Goal: Task Accomplishment & Management: Complete application form

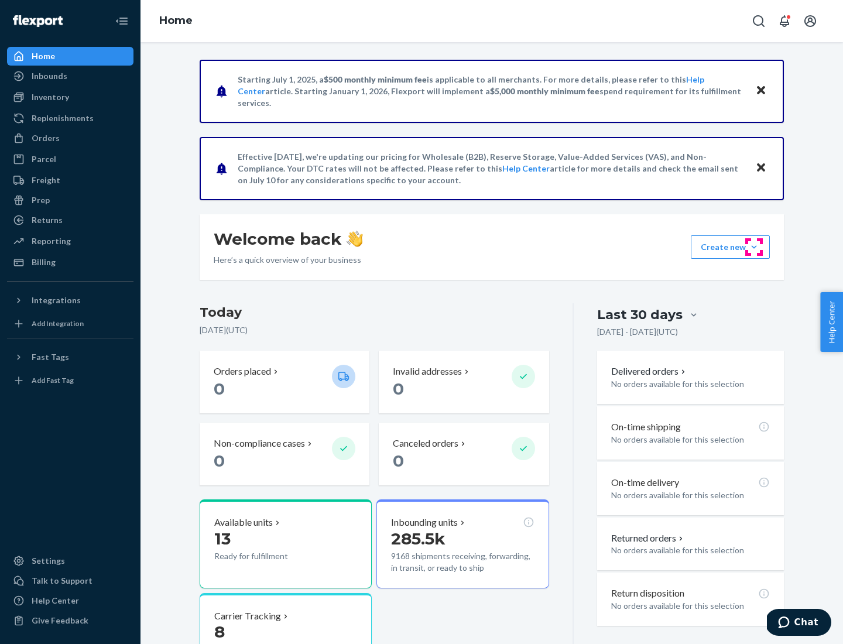
click at [754, 247] on button "Create new Create new inbound Create new order Create new product" at bounding box center [730, 246] width 79 height 23
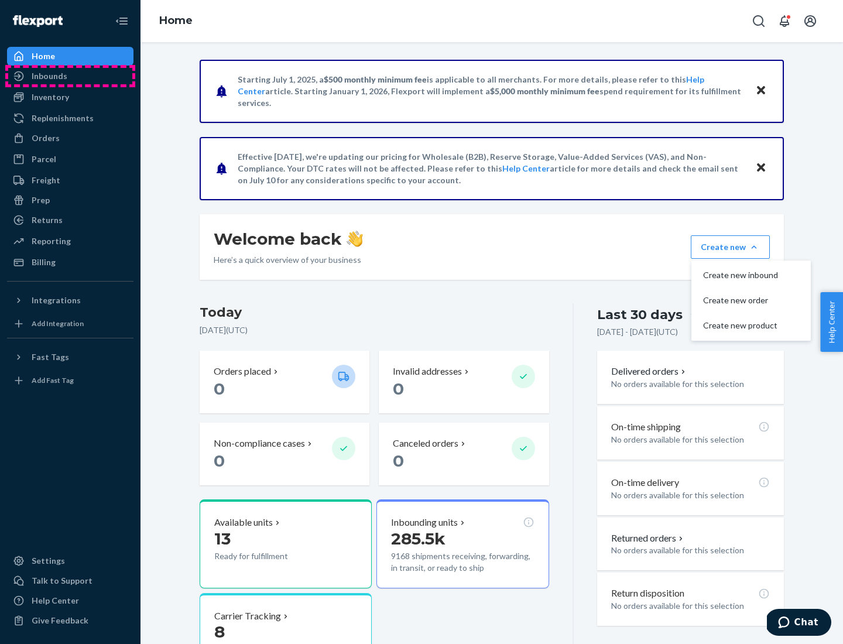
click at [70, 76] on div "Inbounds" at bounding box center [70, 76] width 124 height 16
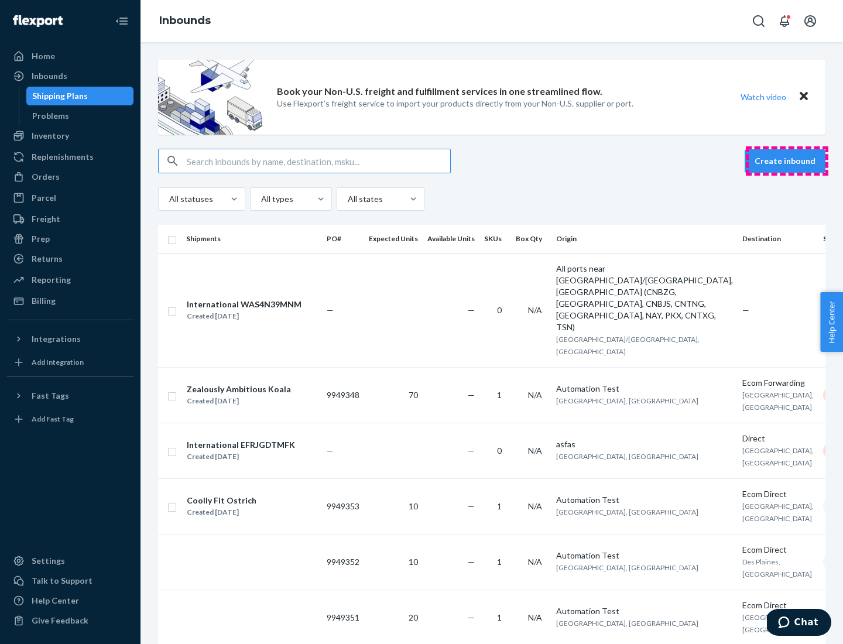
click at [787, 161] on button "Create inbound" at bounding box center [785, 160] width 81 height 23
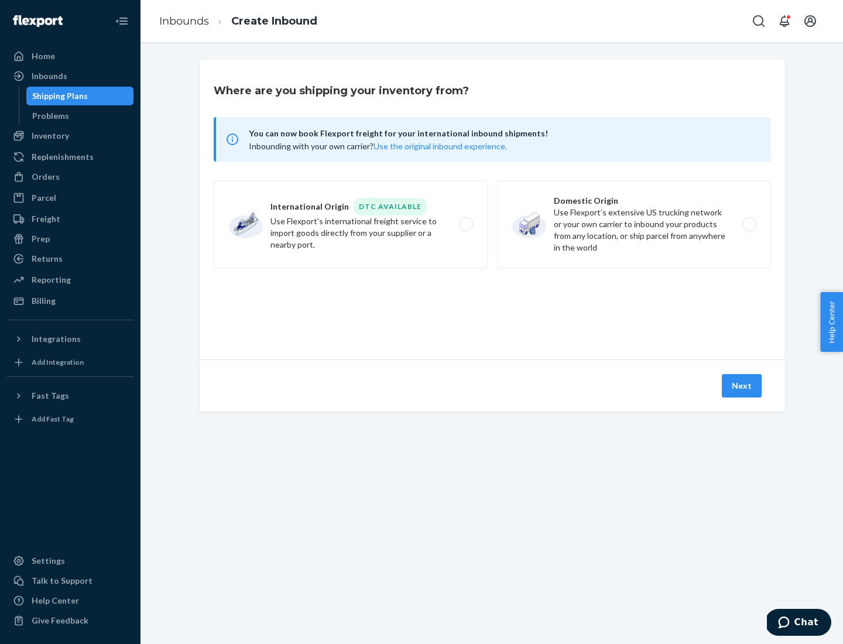
click at [634, 224] on label "Domestic Origin Use Flexport’s extensive US trucking network or your own carrie…" at bounding box center [634, 224] width 274 height 88
click at [749, 224] on input "Domestic Origin Use Flexport’s extensive US trucking network or your own carrie…" at bounding box center [753, 225] width 8 height 8
radio input "true"
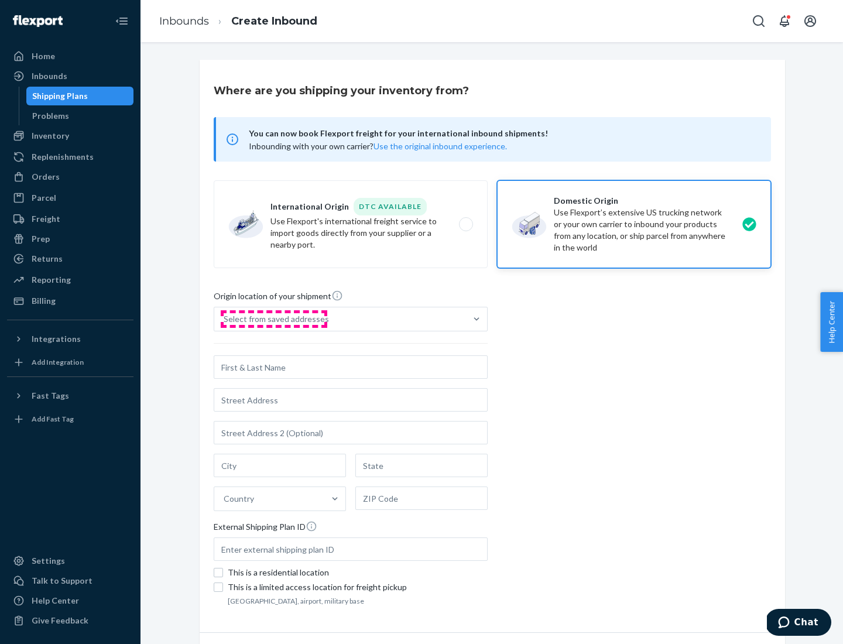
click at [273, 319] on div "Select from saved addresses" at bounding box center [276, 319] width 105 height 12
click at [225, 319] on input "Select from saved addresses" at bounding box center [224, 319] width 1 height 12
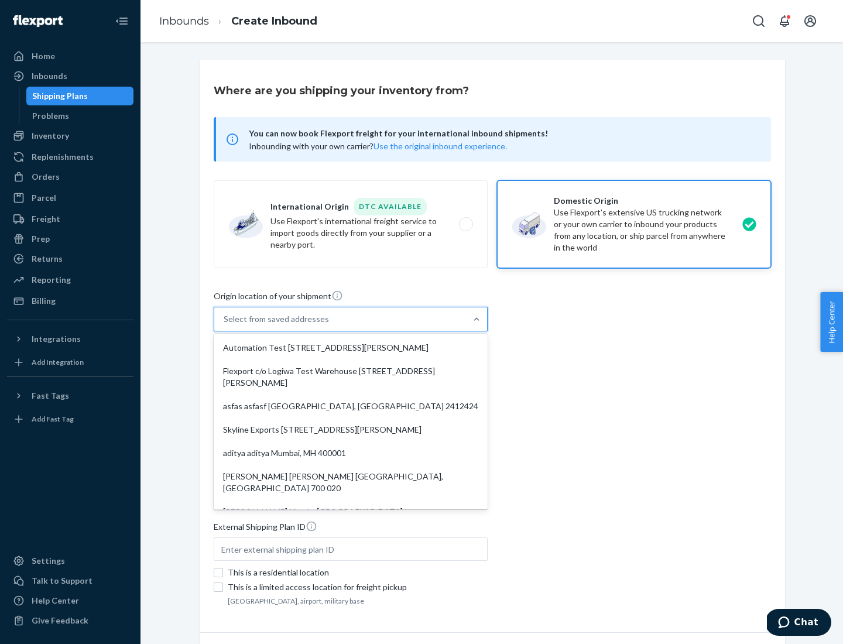
scroll to position [5, 0]
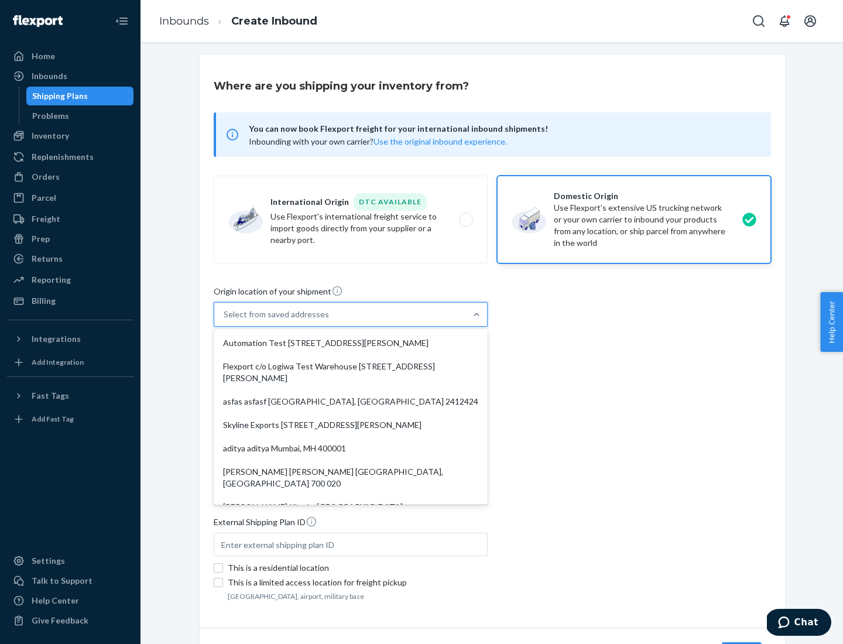
click at [351, 343] on div "Automation Test [STREET_ADDRESS][PERSON_NAME]" at bounding box center [350, 342] width 269 height 23
click at [225, 320] on input "option Automation Test [STREET_ADDRESS][PERSON_NAME]. 9 results available. Use …" at bounding box center [224, 315] width 1 height 12
type input "Automation Test"
type input "9th Floor"
type input "[GEOGRAPHIC_DATA]"
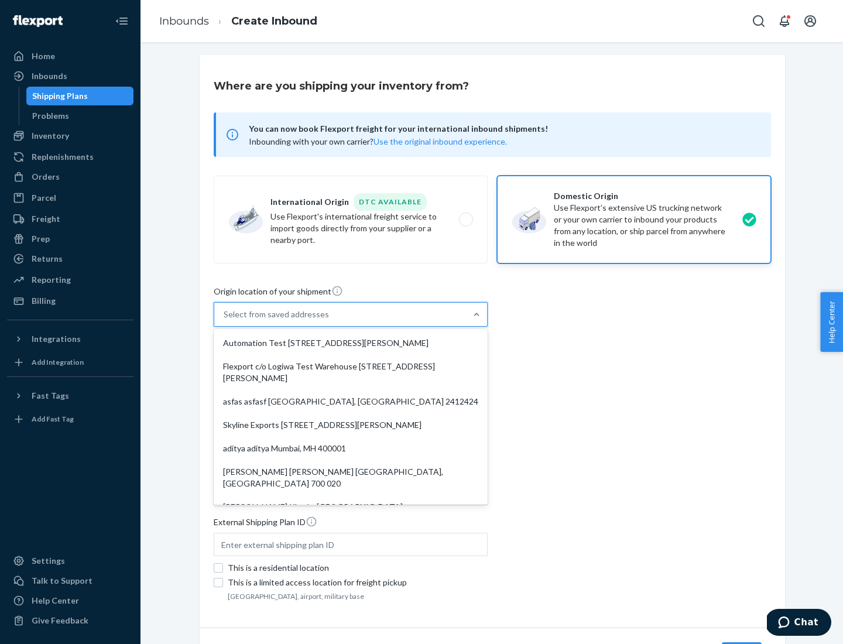
type input "CA"
type input "94104"
type input "[STREET_ADDRESS][PERSON_NAME]"
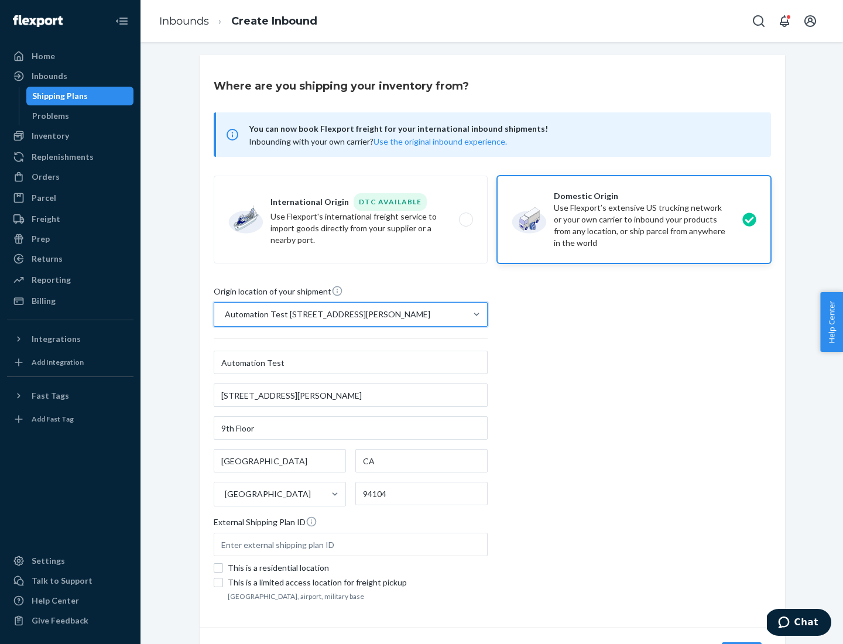
scroll to position [69, 0]
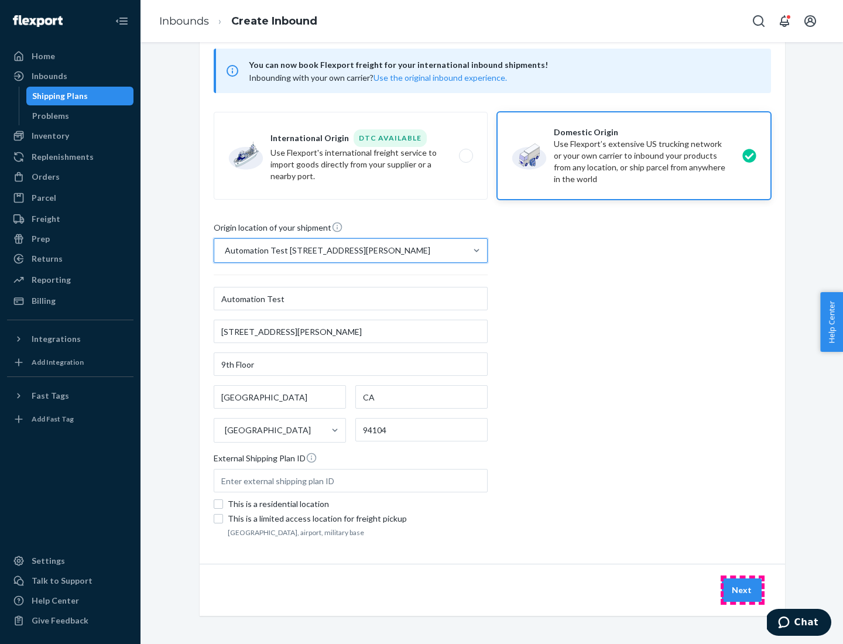
click at [742, 590] on button "Next" at bounding box center [742, 589] width 40 height 23
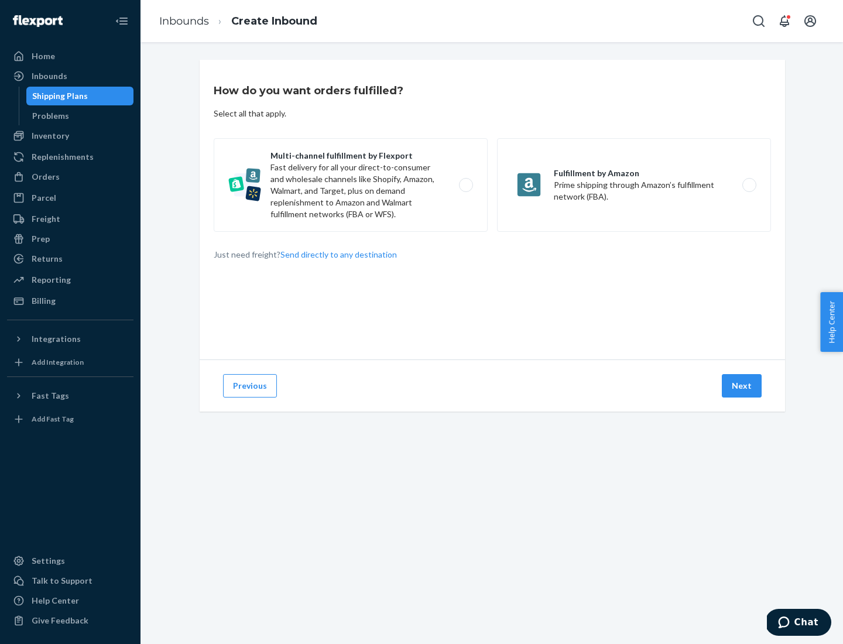
click at [351, 185] on label "Multi-channel fulfillment by Flexport Fast delivery for all your direct-to-cons…" at bounding box center [351, 185] width 274 height 94
click at [465, 185] on input "Multi-channel fulfillment by Flexport Fast delivery for all your direct-to-cons…" at bounding box center [469, 185] width 8 height 8
radio input "true"
click at [742, 386] on button "Next" at bounding box center [742, 385] width 40 height 23
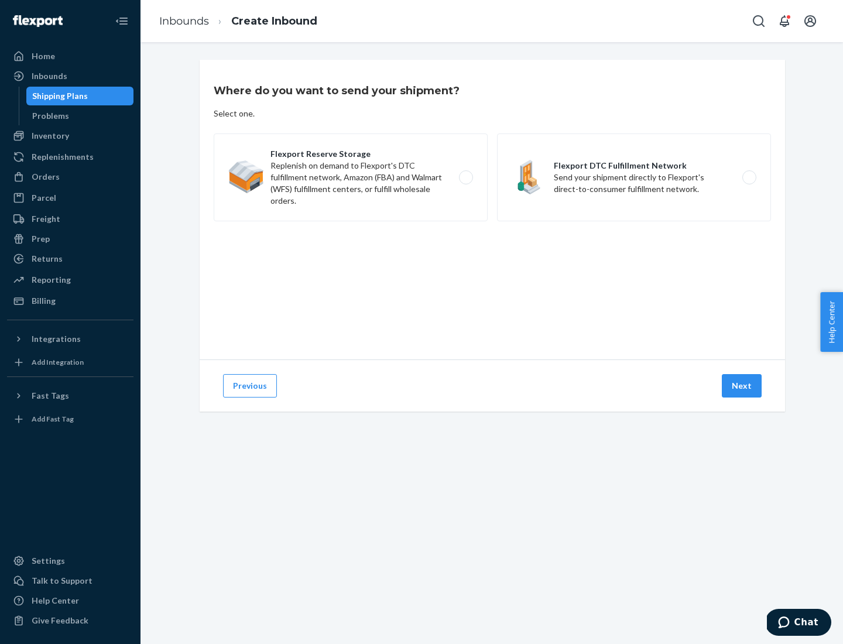
click at [634, 177] on label "Flexport DTC Fulfillment Network Send your shipment directly to Flexport's dire…" at bounding box center [634, 177] width 274 height 88
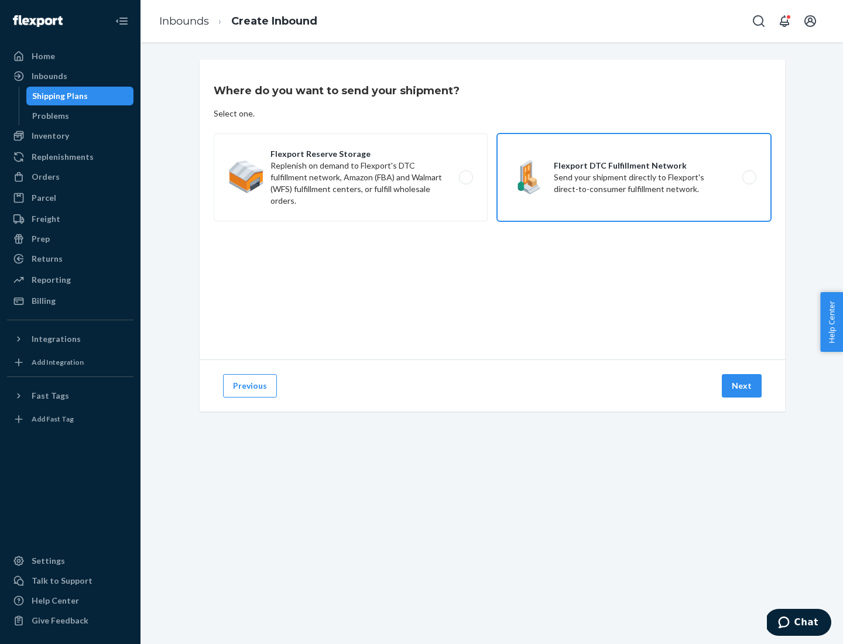
click at [749, 177] on input "Flexport DTC Fulfillment Network Send your shipment directly to Flexport's dire…" at bounding box center [753, 178] width 8 height 8
radio input "true"
click at [742, 386] on button "Next" at bounding box center [742, 385] width 40 height 23
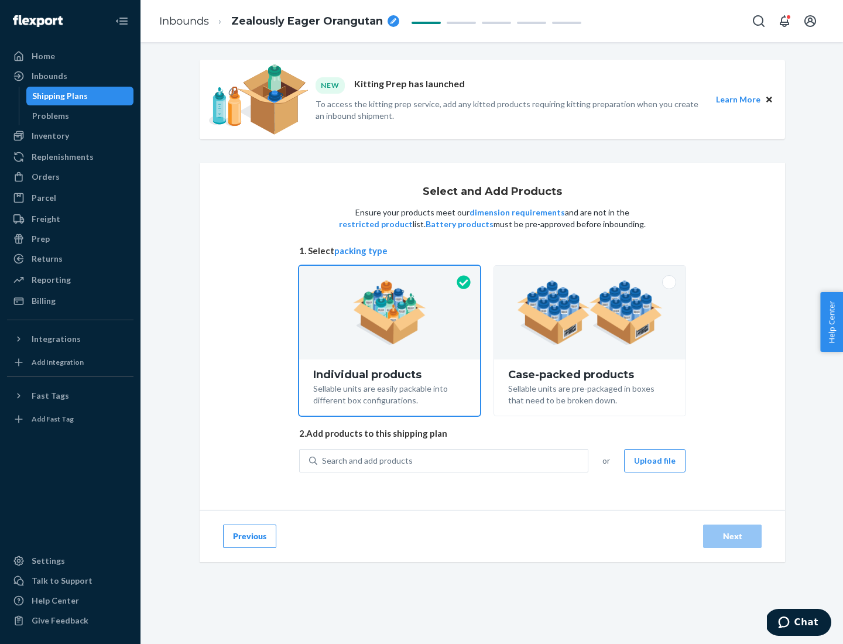
click at [590, 313] on img at bounding box center [590, 312] width 146 height 64
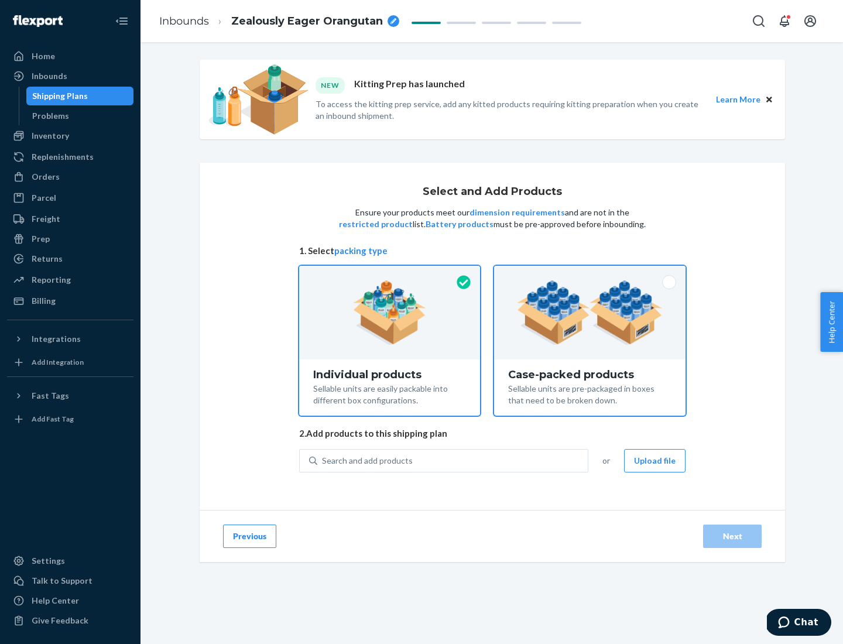
click at [590, 273] on input "Case-packed products Sellable units are pre-packaged in boxes that need to be b…" at bounding box center [590, 270] width 8 height 8
radio input "true"
radio input "false"
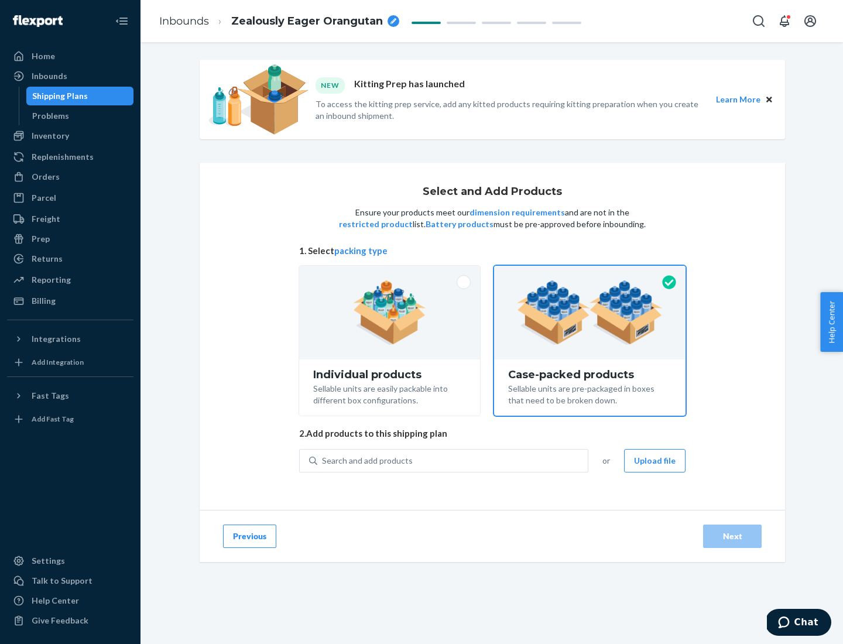
click at [453, 460] on div "Search and add products" at bounding box center [452, 460] width 270 height 21
click at [323, 460] on input "Search and add products" at bounding box center [322, 461] width 1 height 12
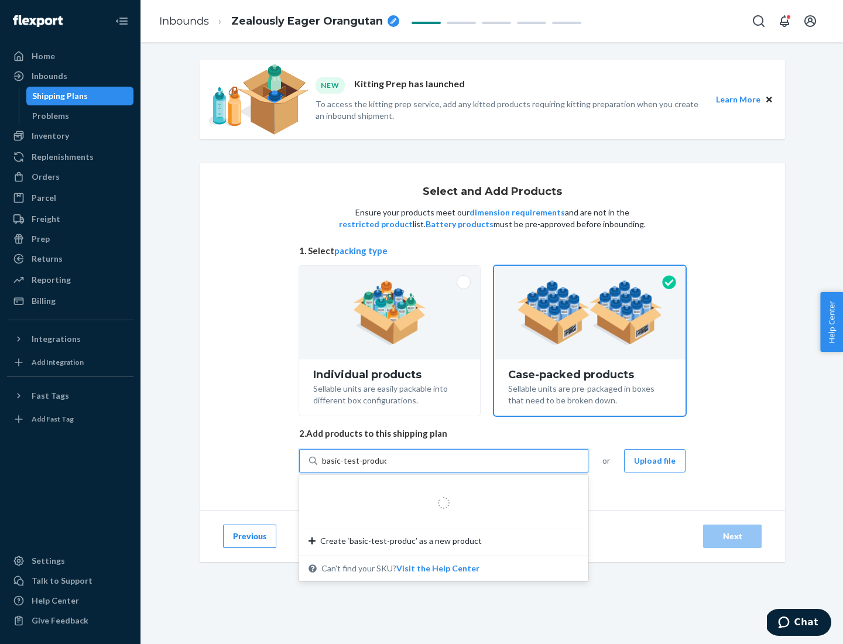
type input "basic-test-product-1"
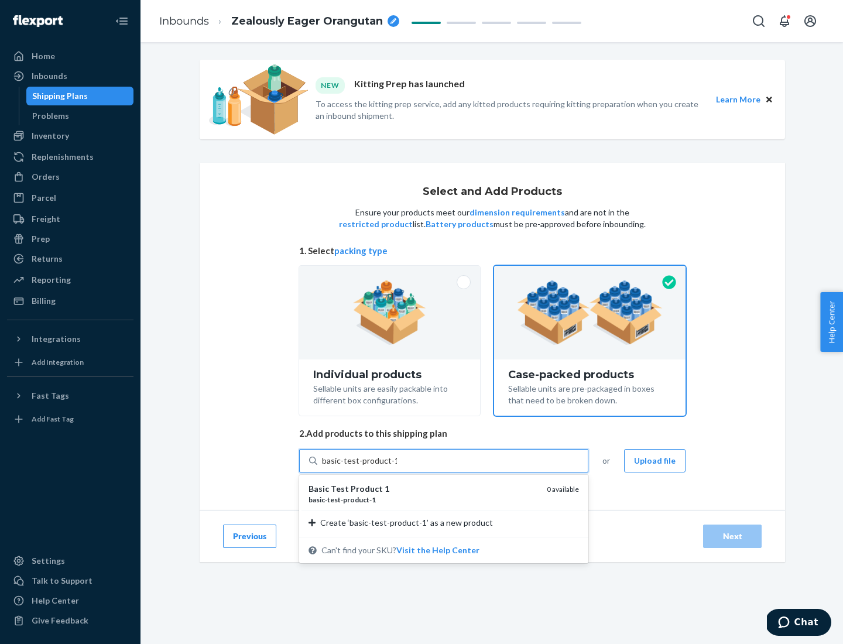
click at [423, 499] on div "basic - test - product - 1" at bounding box center [423, 500] width 229 height 10
click at [397, 467] on input "basic-test-product-1" at bounding box center [359, 461] width 75 height 12
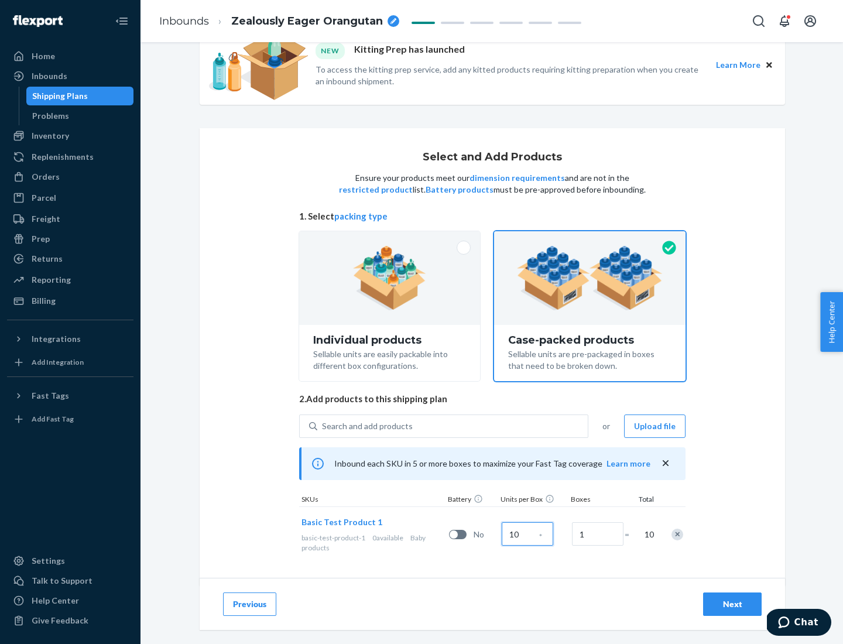
scroll to position [42, 0]
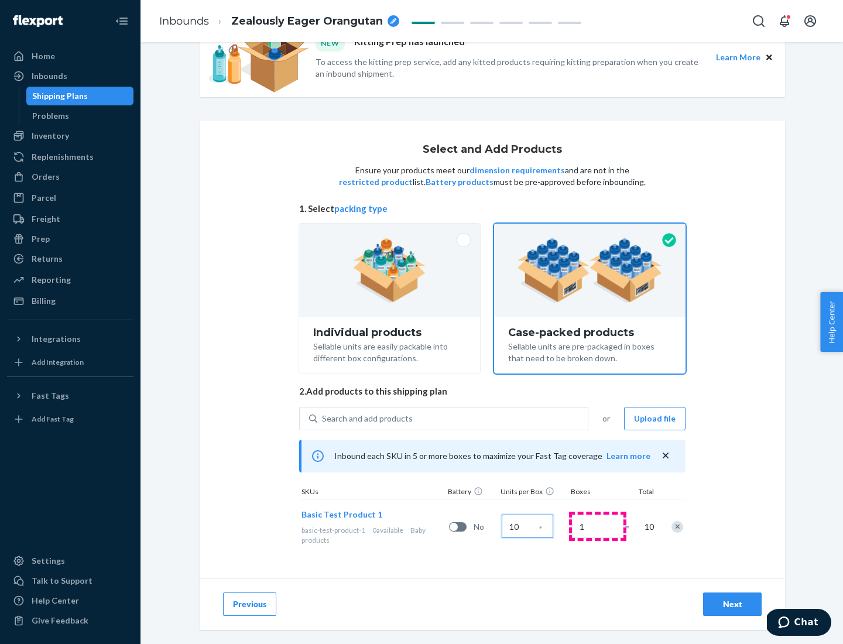
type input "10"
type input "7"
click at [732, 604] on div "Next" at bounding box center [732, 604] width 39 height 12
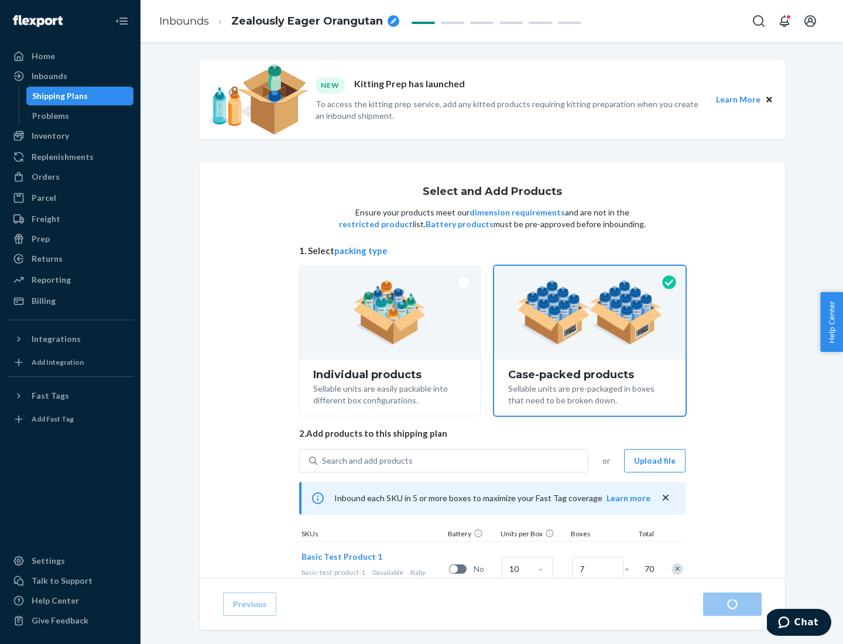
radio input "true"
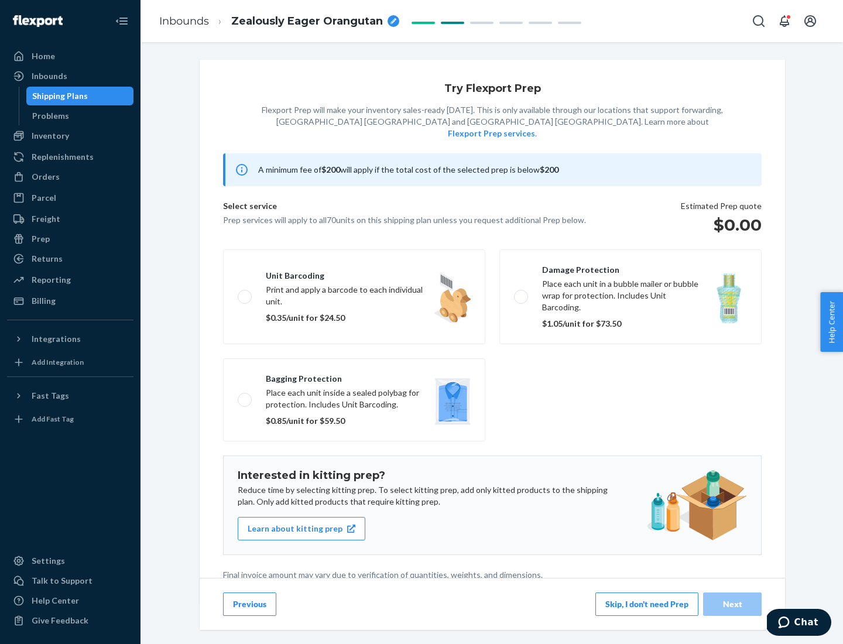
scroll to position [3, 0]
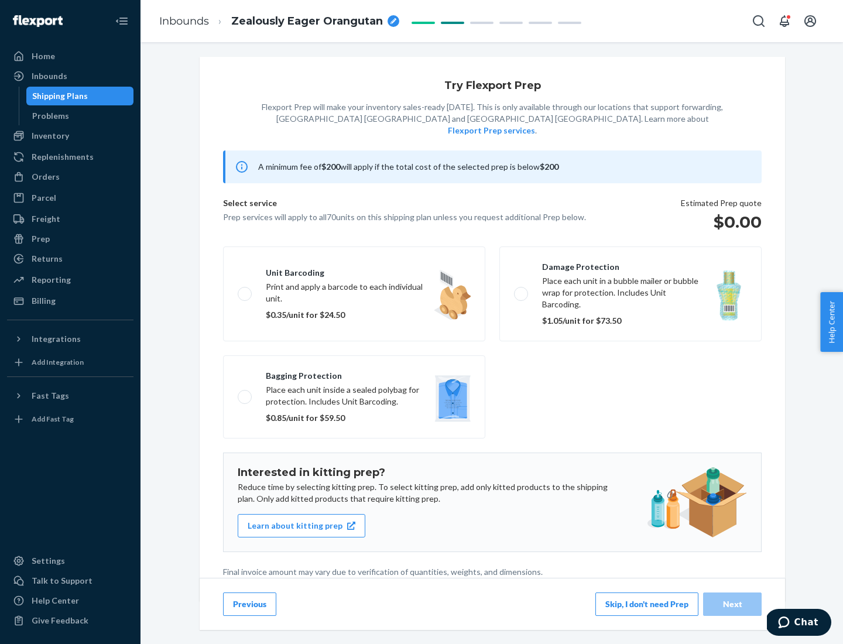
click at [354, 373] on label "Bagging protection Place each unit inside a sealed polybag for protection. Incl…" at bounding box center [354, 396] width 262 height 83
click at [245, 393] on input "Bagging protection Place each unit inside a sealed polybag for protection. Incl…" at bounding box center [242, 397] width 8 height 8
checkbox input "true"
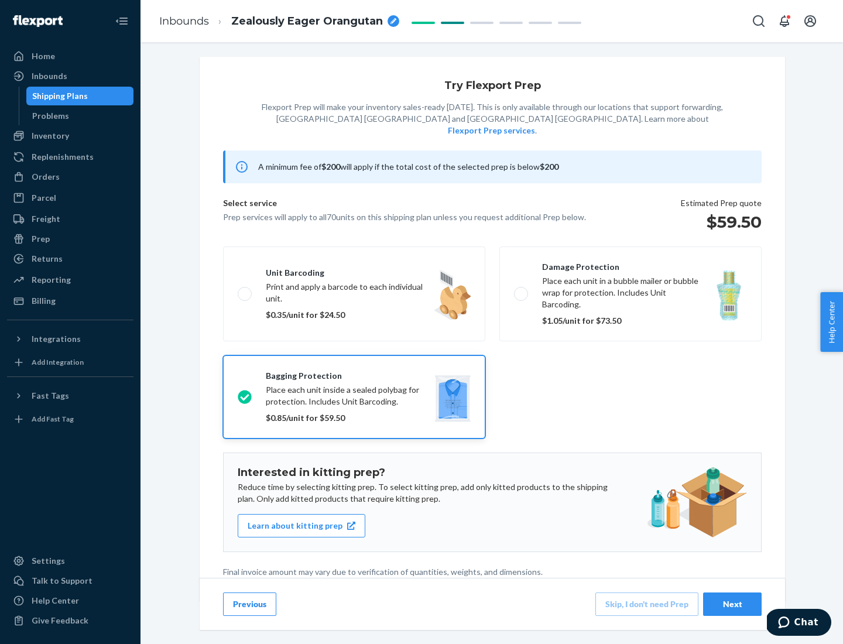
click at [732, 604] on div "Next" at bounding box center [732, 604] width 39 height 12
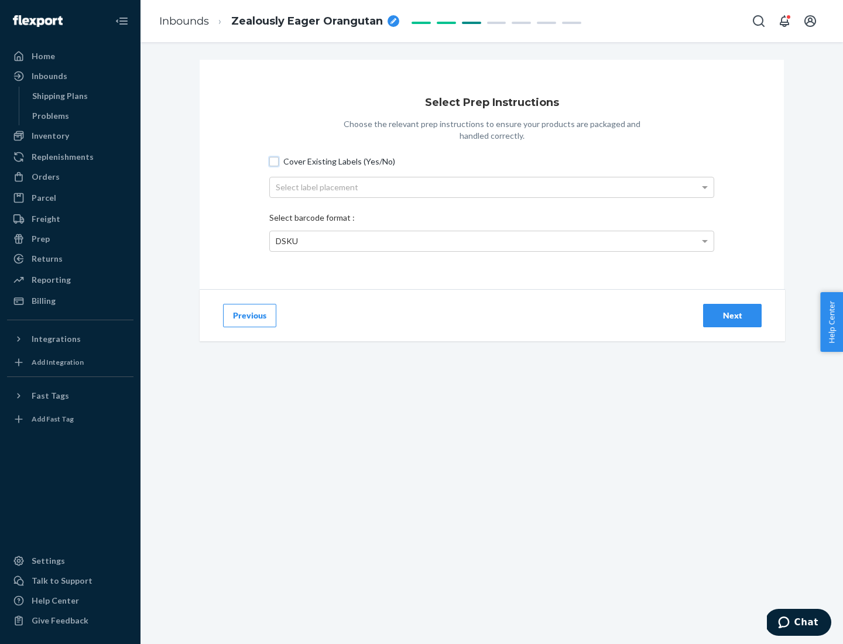
click at [274, 161] on input "Cover Existing Labels (Yes/No)" at bounding box center [273, 161] width 9 height 9
checkbox input "true"
click at [492, 187] on div "Select label placement" at bounding box center [492, 187] width 444 height 20
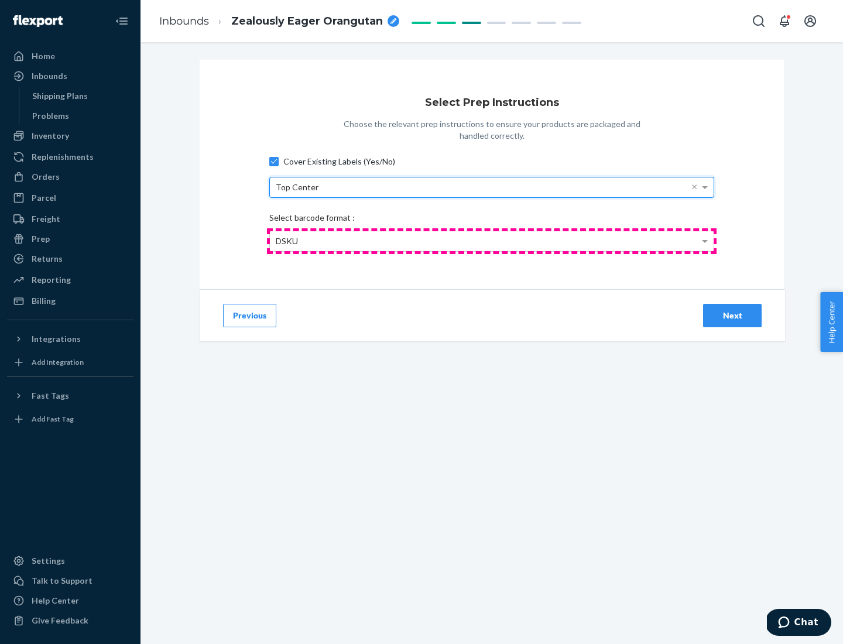
click at [492, 241] on div "DSKU" at bounding box center [492, 241] width 444 height 20
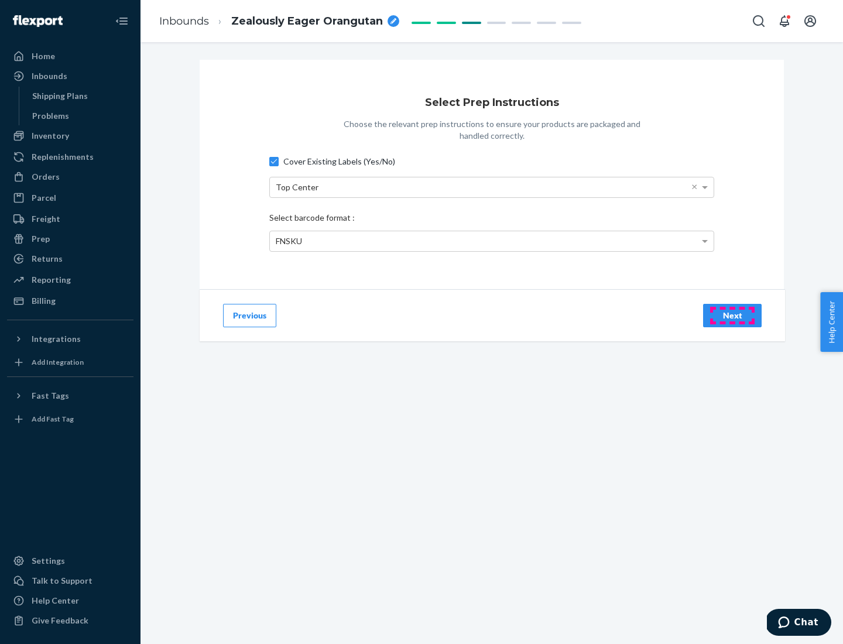
click at [732, 315] on div "Next" at bounding box center [732, 316] width 39 height 12
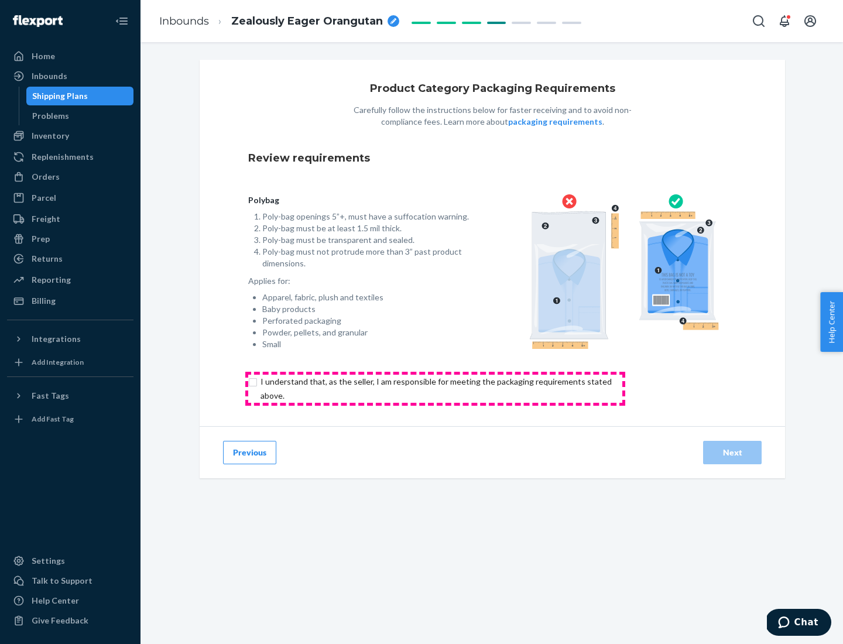
click at [435, 388] on input "checkbox" at bounding box center [442, 389] width 389 height 28
checkbox input "true"
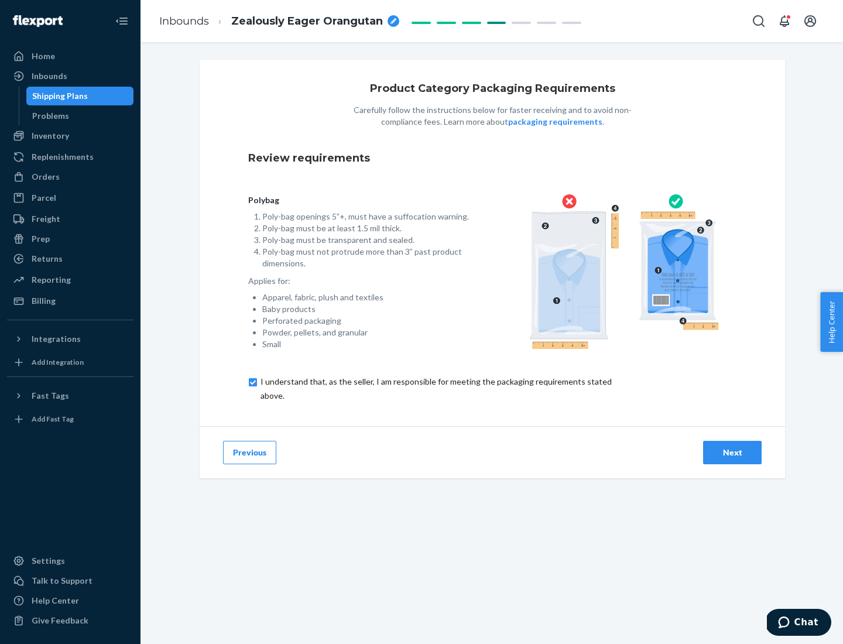
click at [732, 452] on div "Next" at bounding box center [732, 453] width 39 height 12
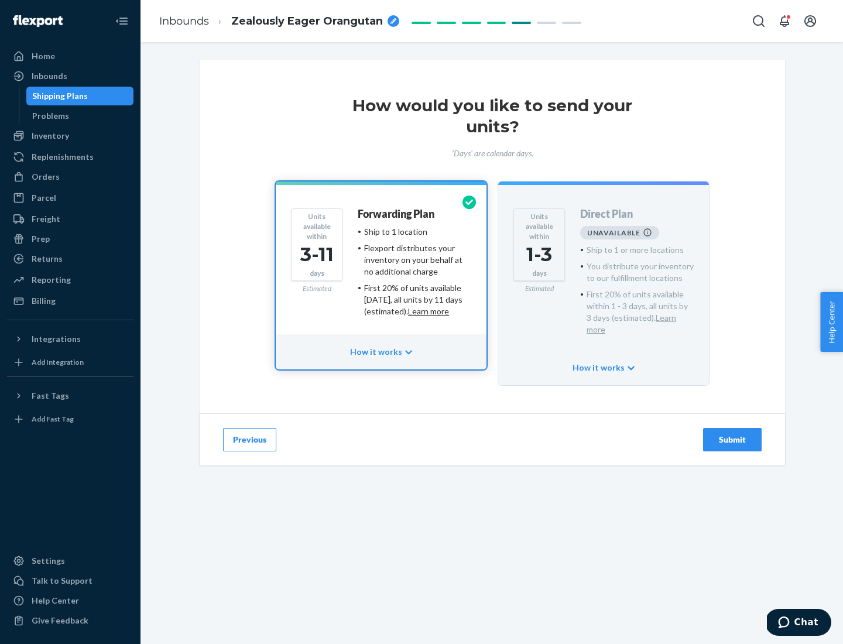
click at [397, 214] on h4 "Forwarding Plan" at bounding box center [396, 214] width 77 height 12
click at [732, 434] on div "Submit" at bounding box center [732, 440] width 39 height 12
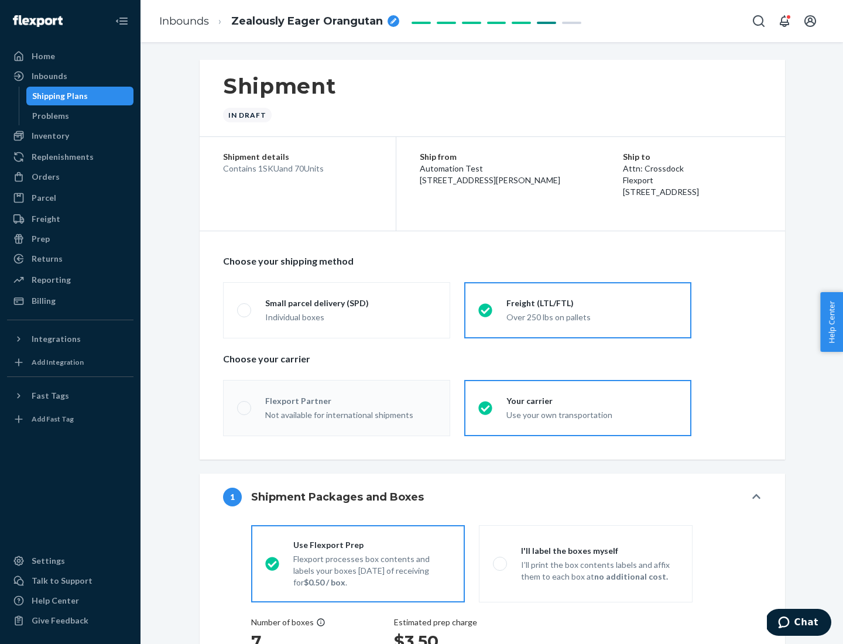
radio input "true"
radio input "false"
radio input "true"
radio input "false"
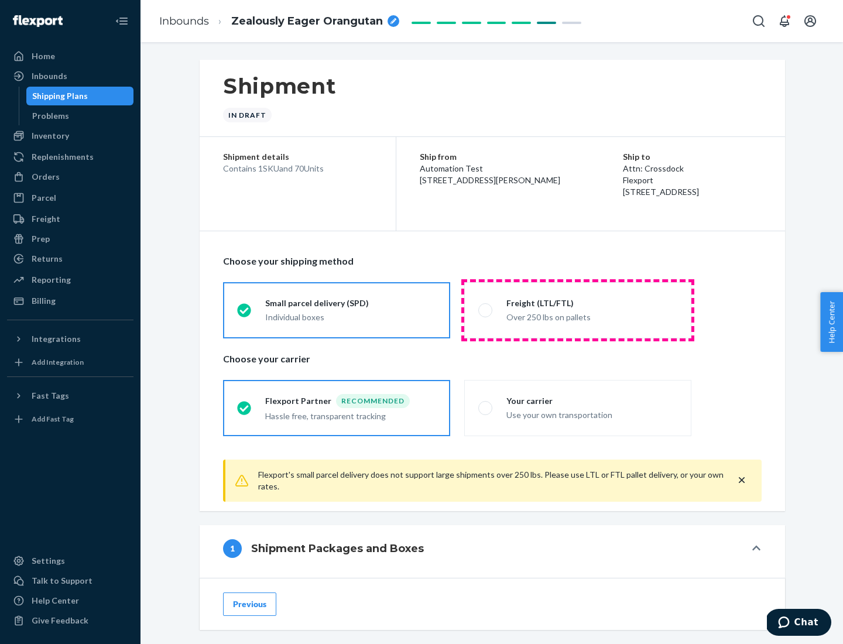
click at [578, 310] on div "Over 250 lbs on pallets" at bounding box center [591, 316] width 171 height 14
click at [486, 310] on input "Freight (LTL/FTL) Over 250 lbs on pallets" at bounding box center [482, 310] width 8 height 8
radio input "true"
radio input "false"
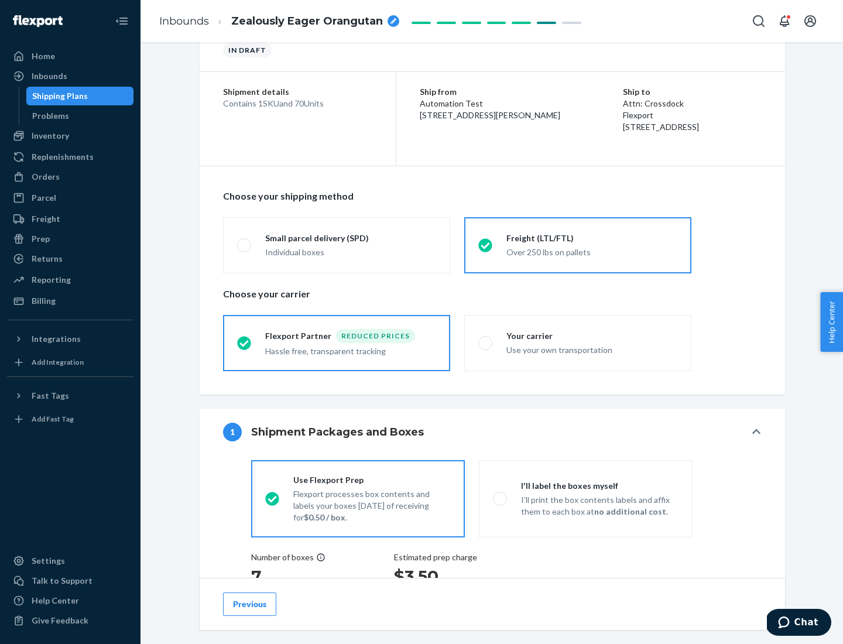
click at [337, 343] on div "Hassle free, transparent tracking" at bounding box center [350, 350] width 171 height 14
click at [245, 343] on input "Flexport Partner Reduced prices Hassle free, transparent tracking" at bounding box center [241, 343] width 8 height 8
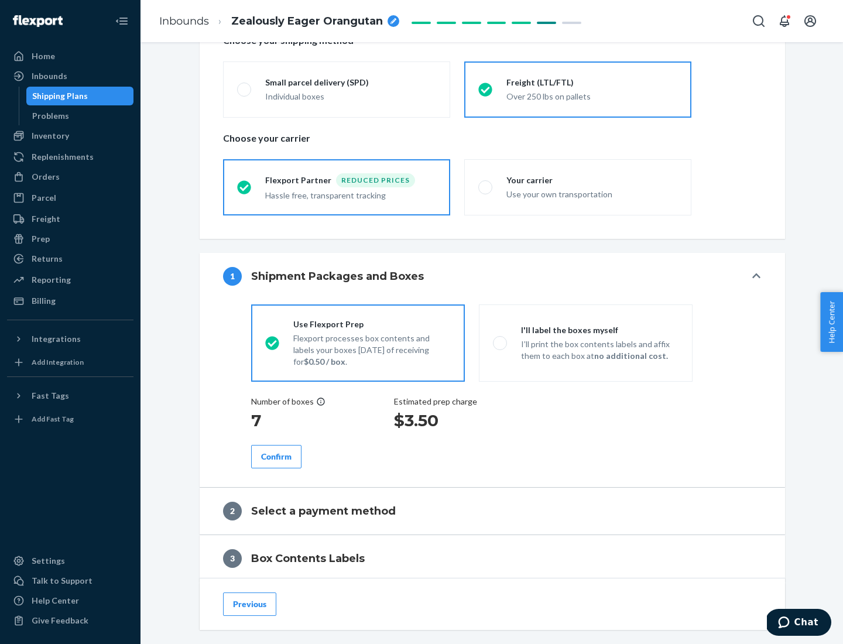
click at [585, 343] on p "I’ll print the box contents labels and affix them to each box at no additional …" at bounding box center [599, 349] width 157 height 23
click at [501, 343] on input "I'll label the boxes myself I’ll print the box contents labels and affix them t…" at bounding box center [497, 343] width 8 height 8
radio input "true"
radio input "false"
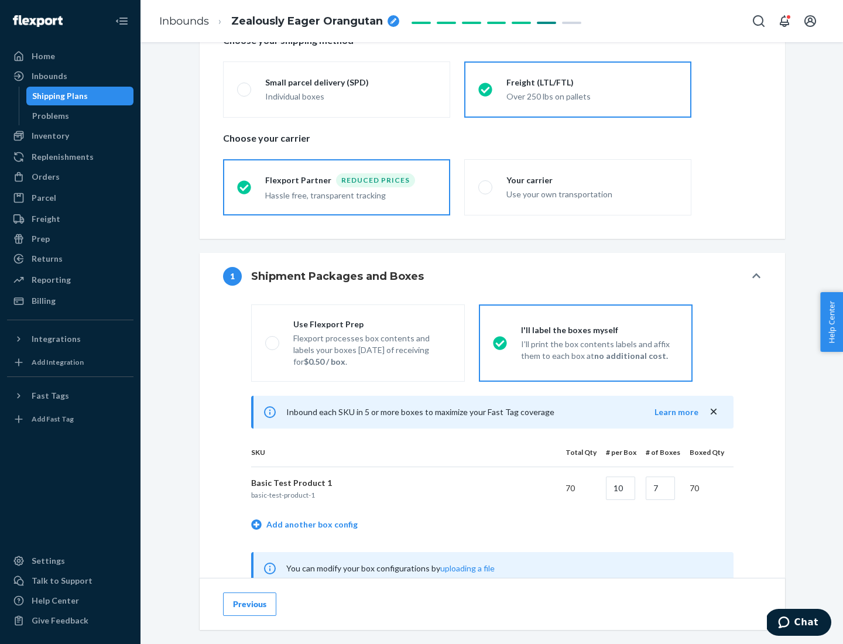
scroll to position [366, 0]
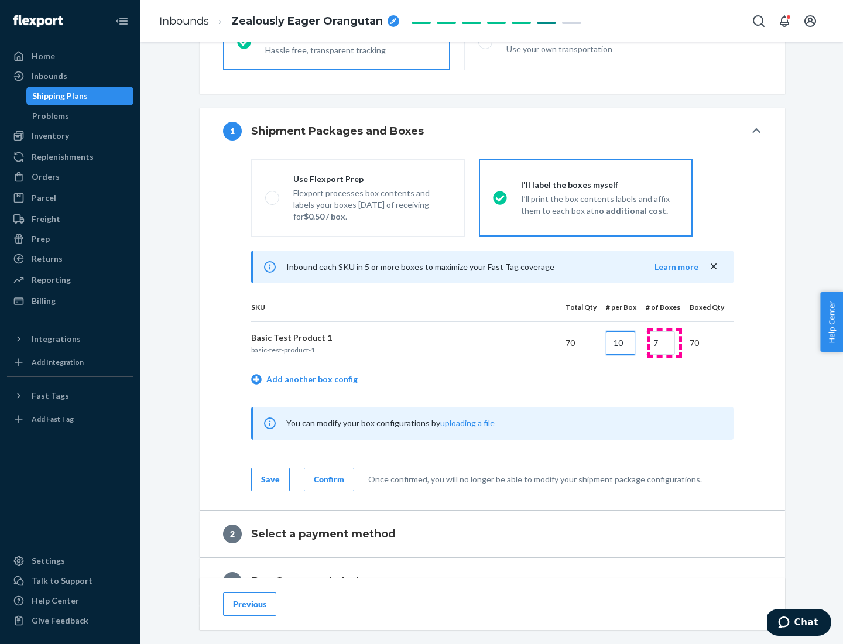
type input "10"
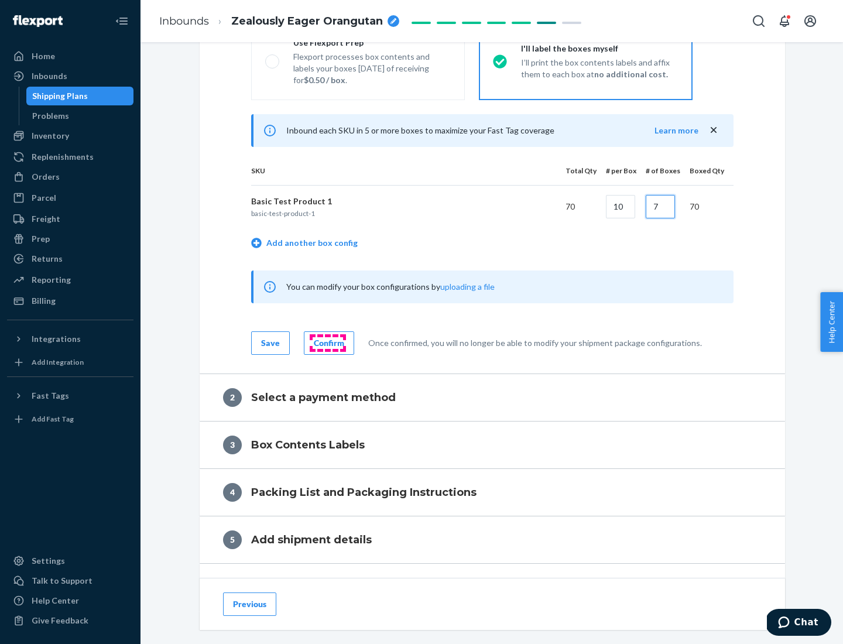
type input "7"
click at [327, 343] on div "Confirm" at bounding box center [329, 343] width 30 height 12
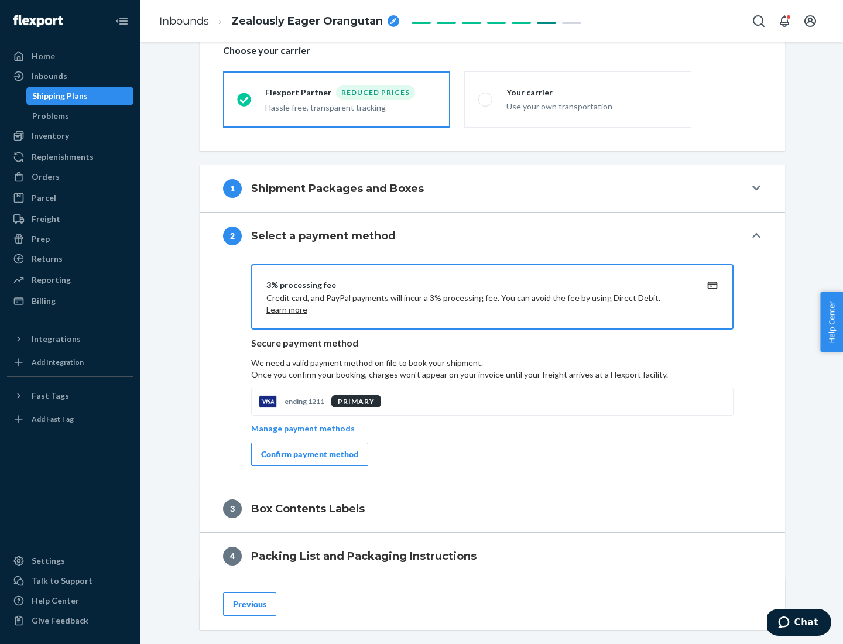
scroll to position [420, 0]
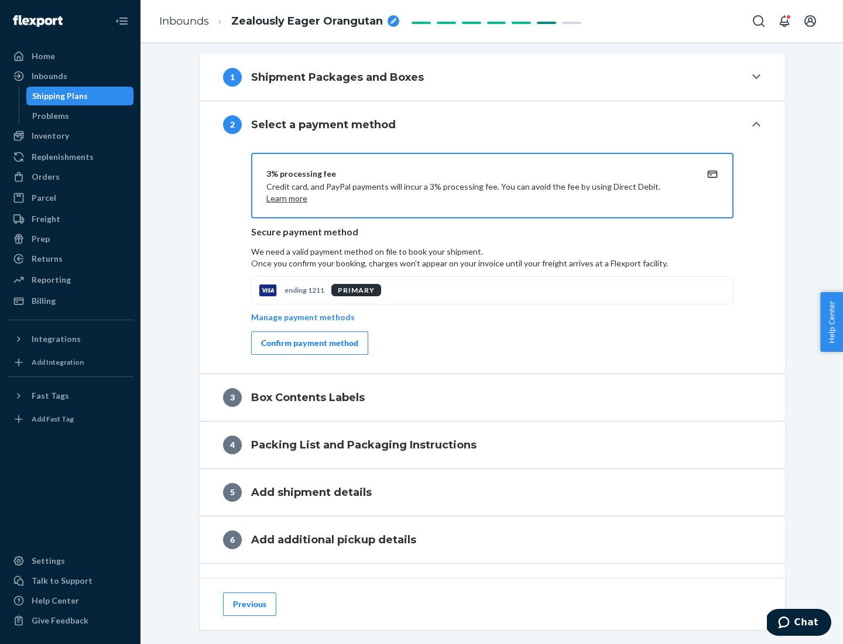
click at [309, 343] on div "Confirm payment method" at bounding box center [309, 343] width 97 height 12
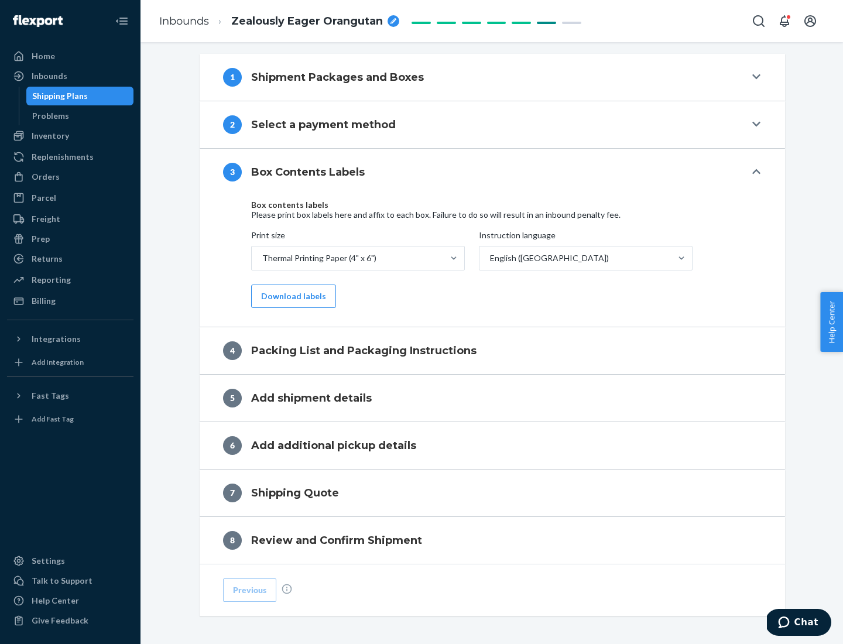
scroll to position [373, 0]
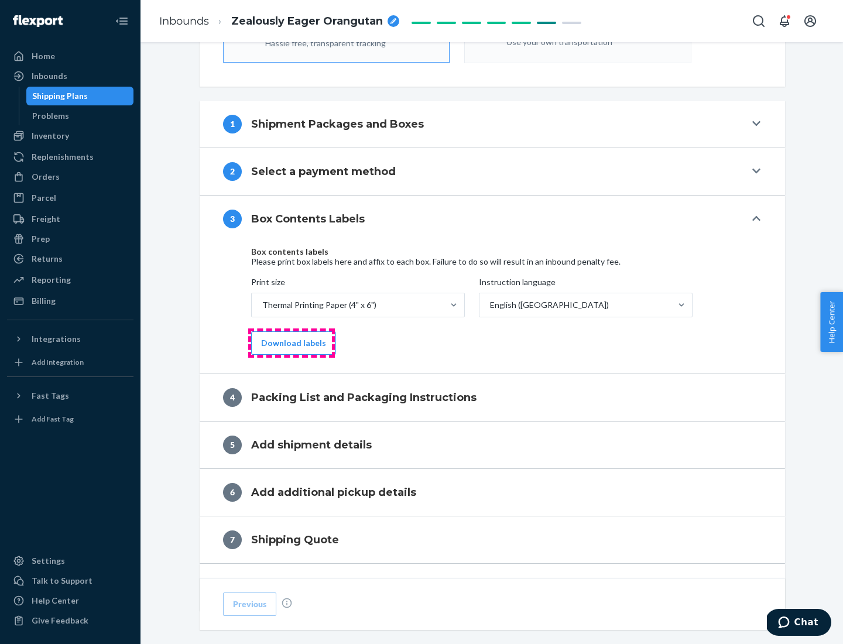
click at [291, 343] on button "Download labels" at bounding box center [293, 342] width 85 height 23
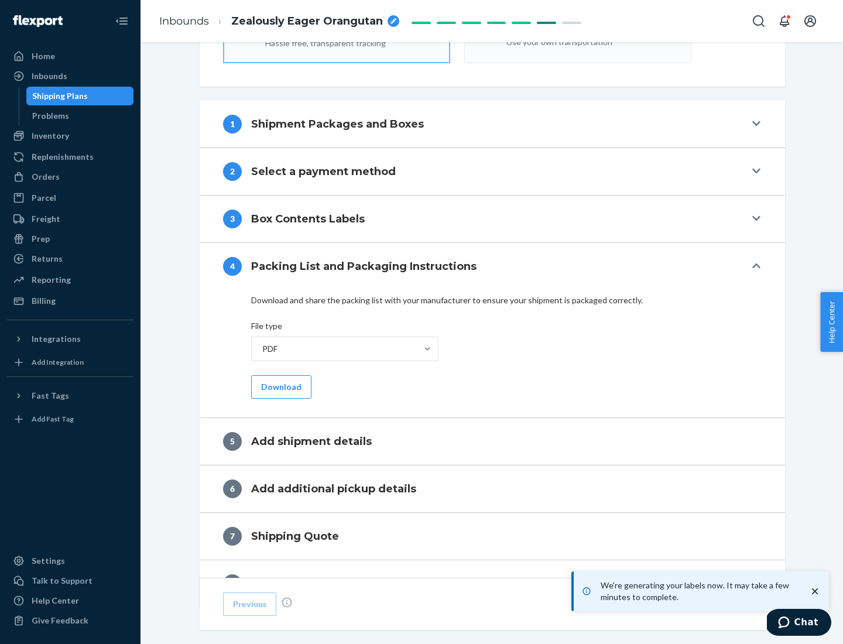
scroll to position [417, 0]
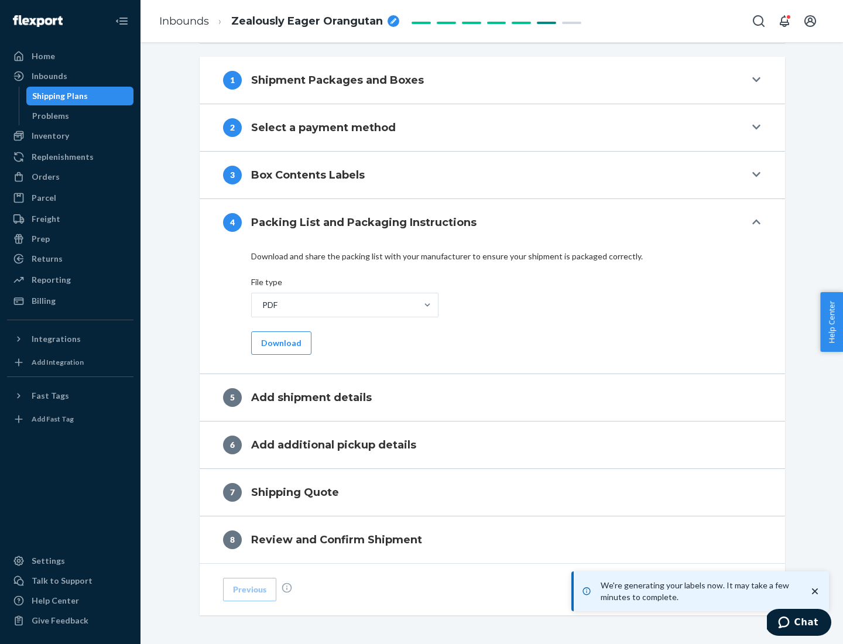
click at [280, 343] on button "Download" at bounding box center [281, 342] width 60 height 23
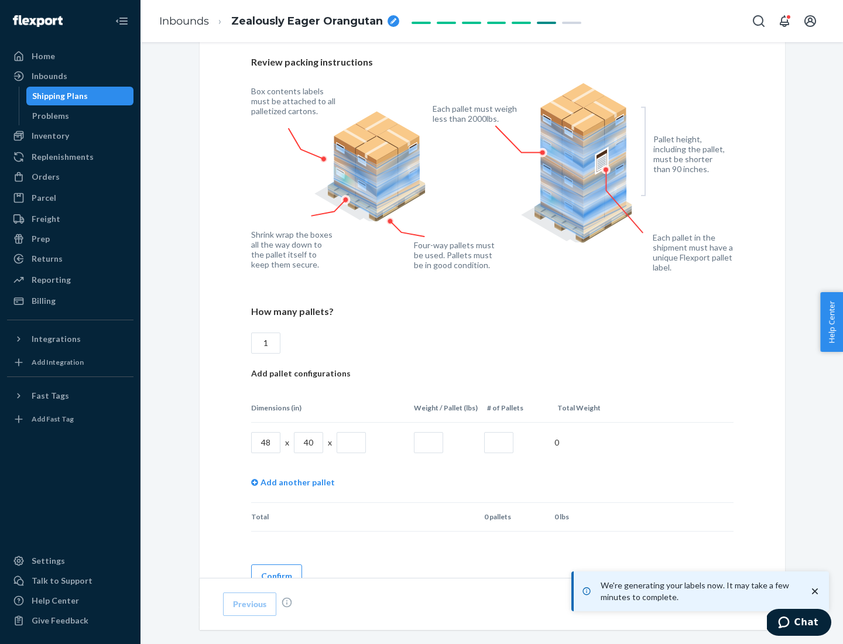
scroll to position [851, 0]
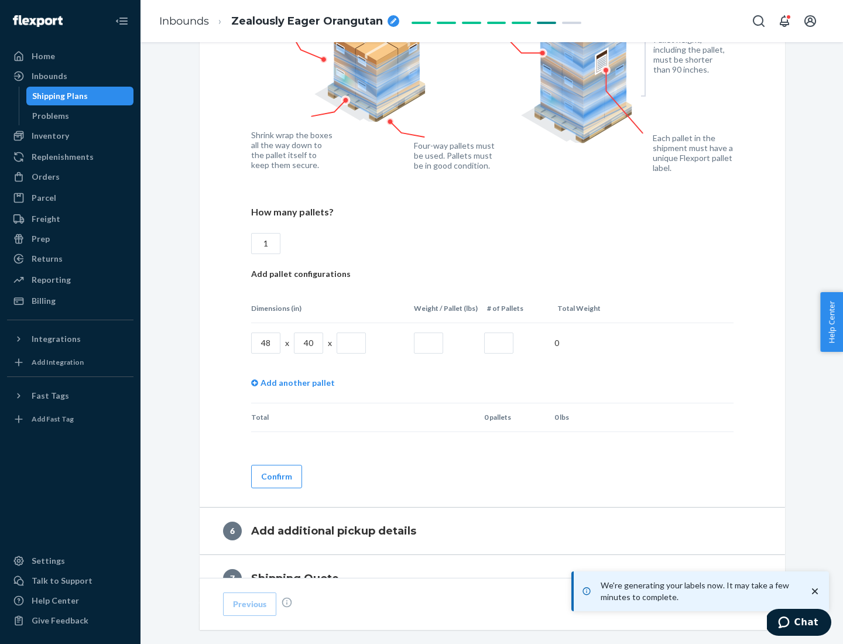
type input "1"
type input "40"
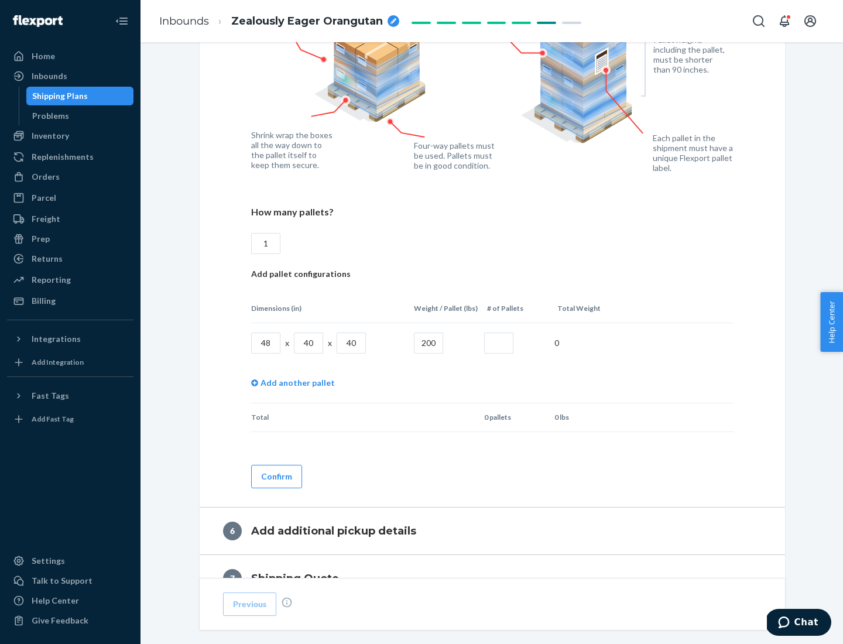
type input "200"
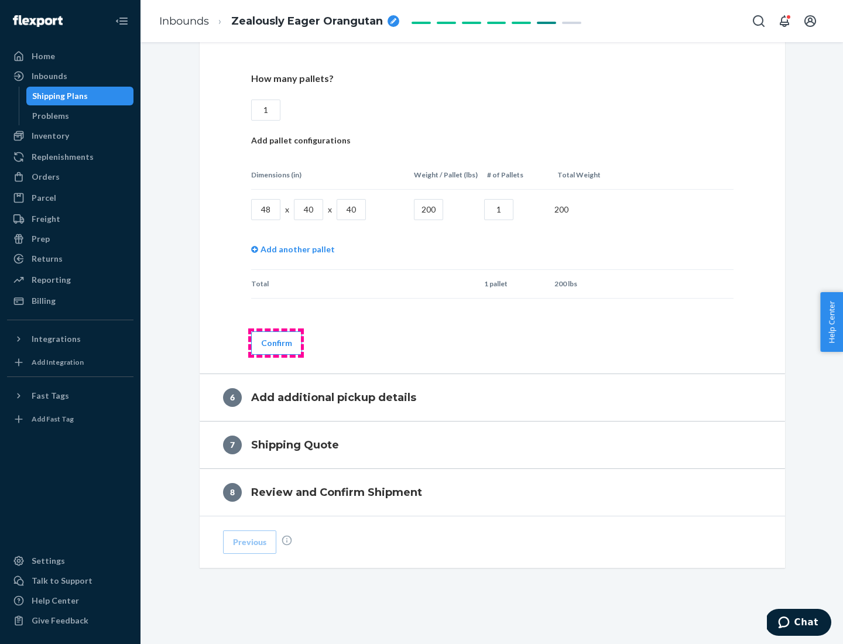
type input "1"
click at [276, 343] on button "Confirm" at bounding box center [276, 342] width 51 height 23
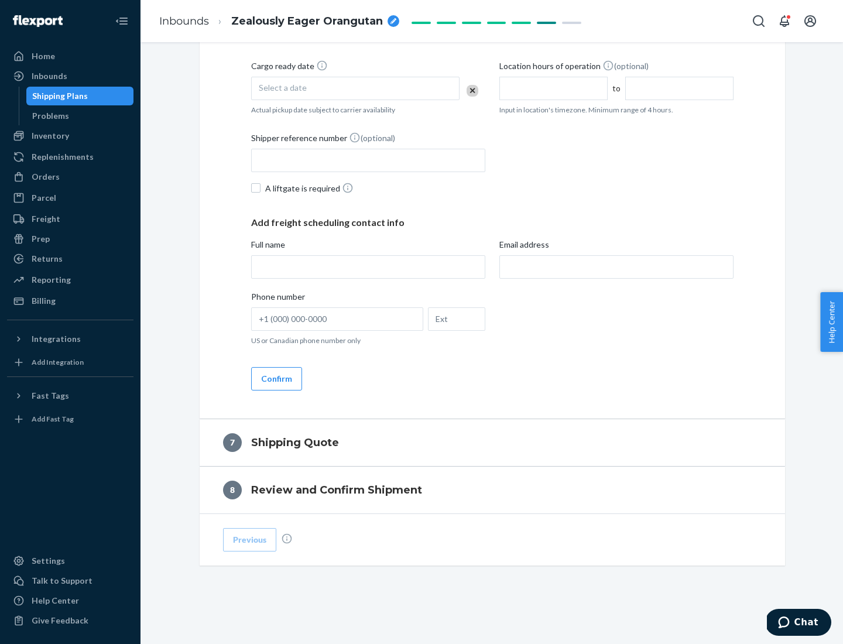
scroll to position [448, 0]
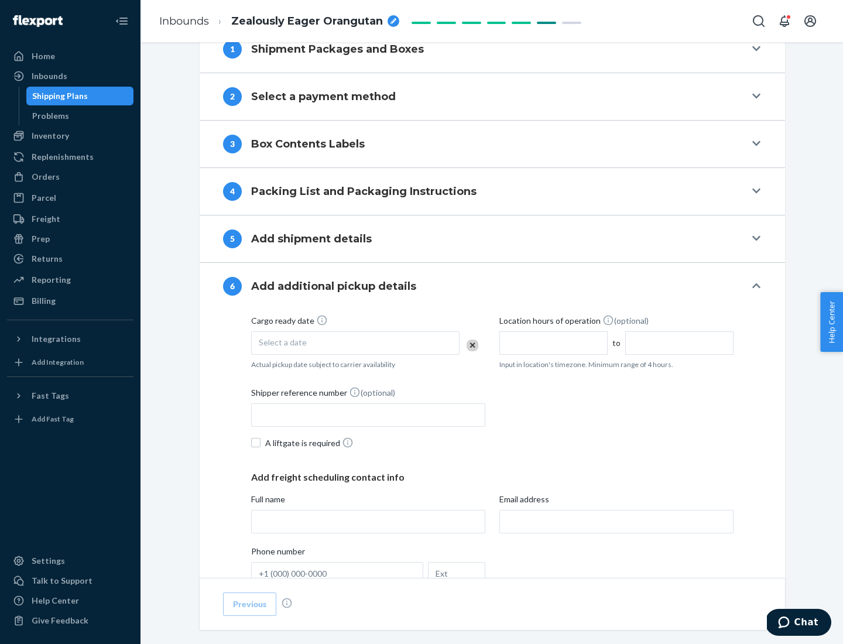
click at [355, 343] on div "Select a date" at bounding box center [355, 342] width 208 height 23
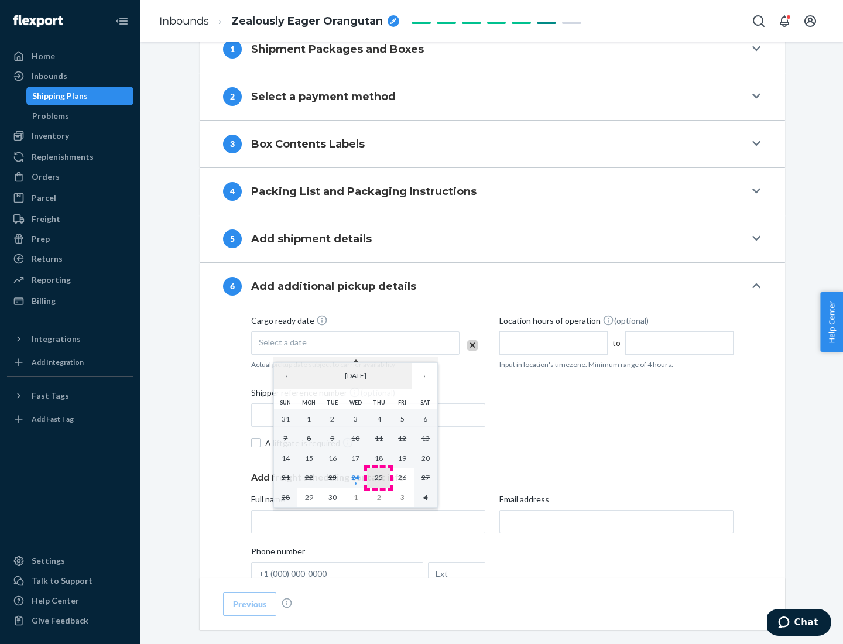
click at [379, 477] on abbr "25" at bounding box center [379, 477] width 8 height 9
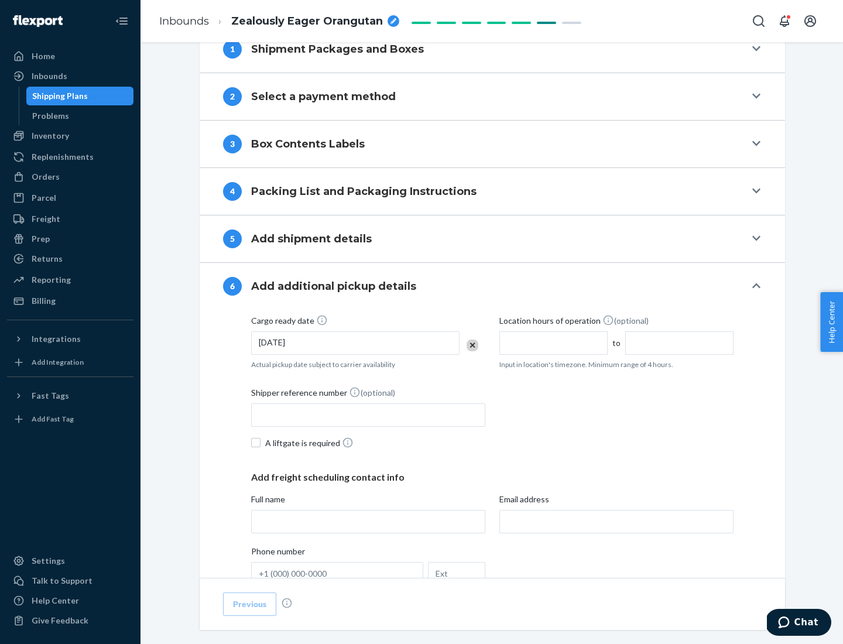
scroll to position [626, 0]
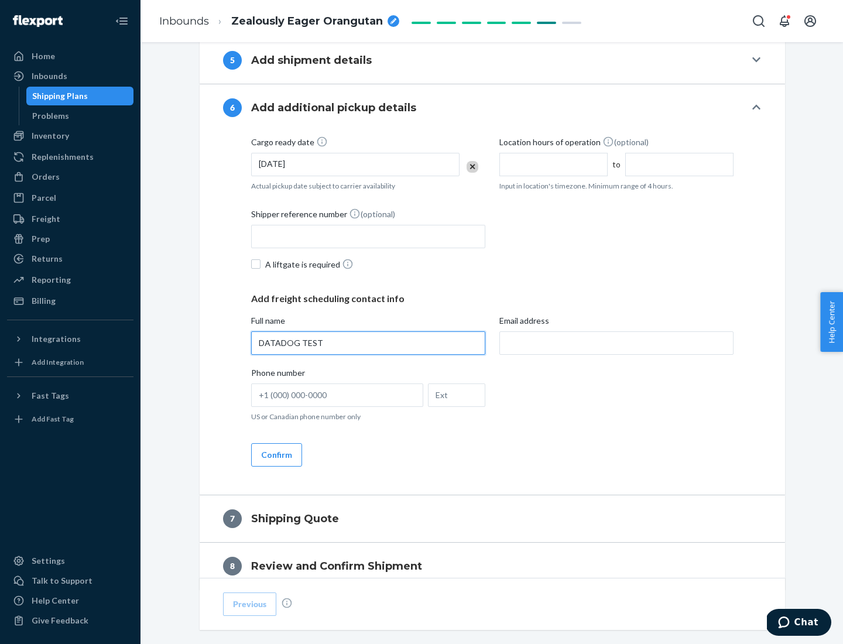
type input "DATADOG TEST"
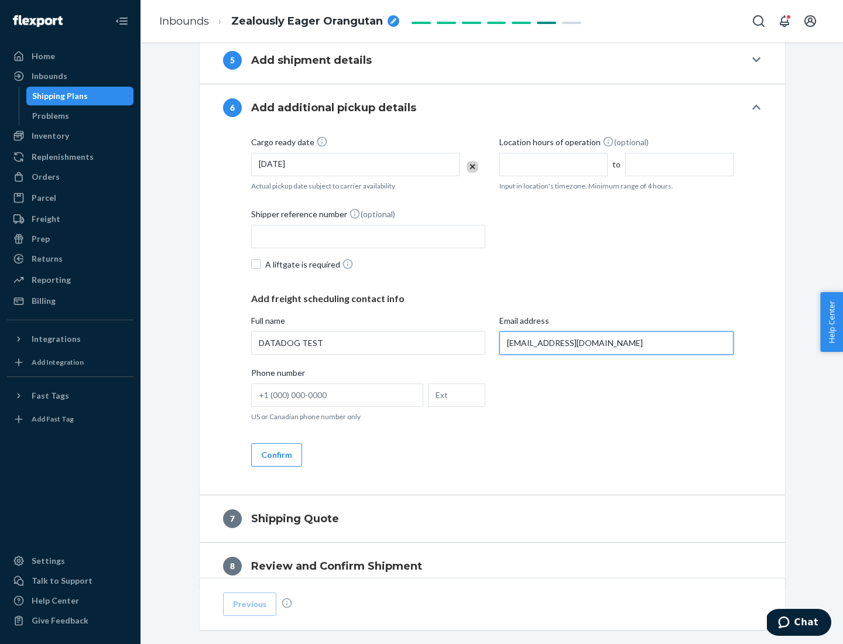
scroll to position [679, 0]
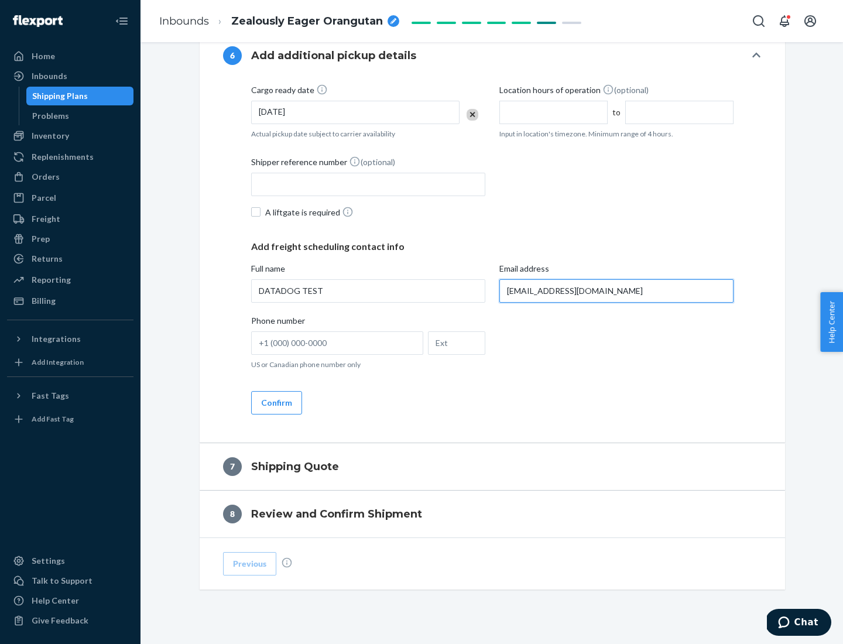
type input "[EMAIL_ADDRESS][DOMAIN_NAME]"
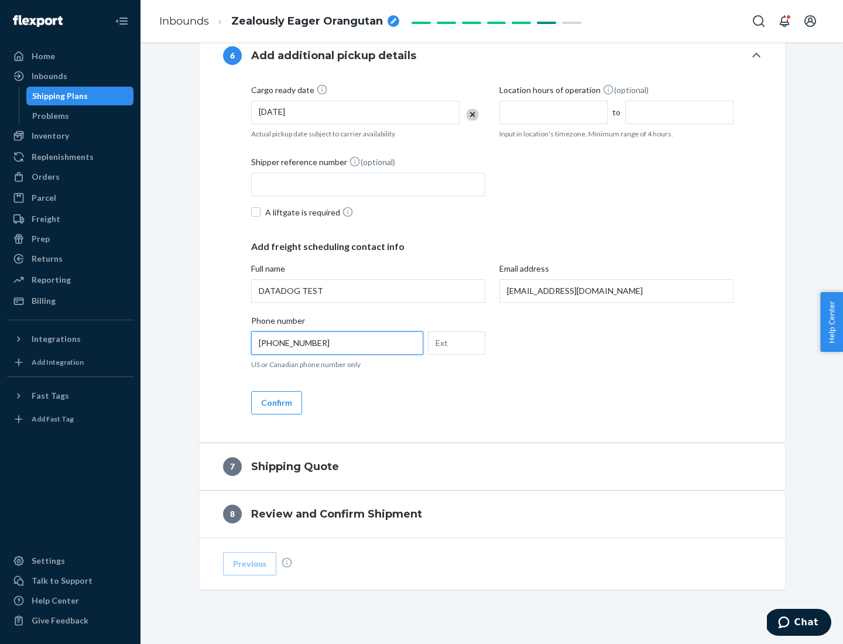
scroll to position [703, 0]
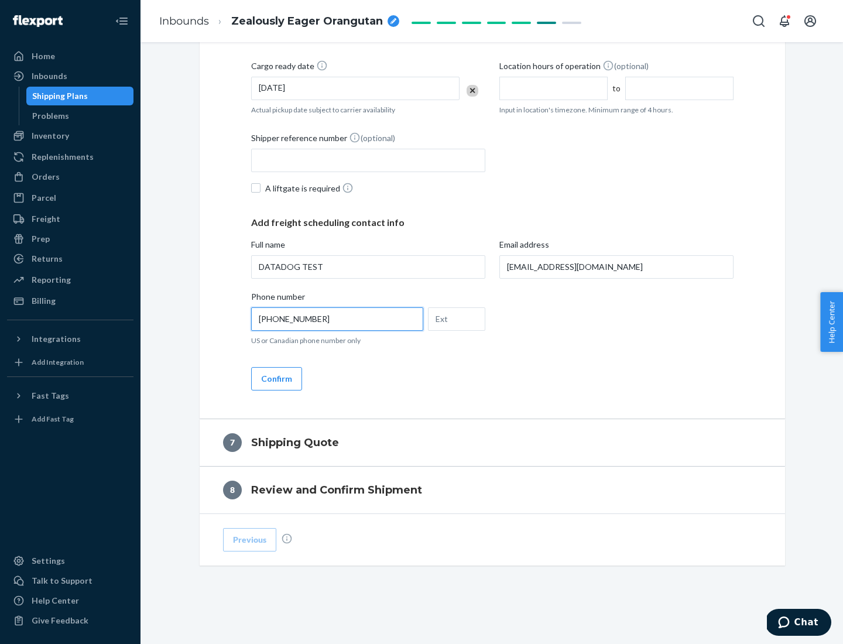
type input "[PHONE_NUMBER]"
click at [276, 378] on button "Confirm" at bounding box center [276, 378] width 51 height 23
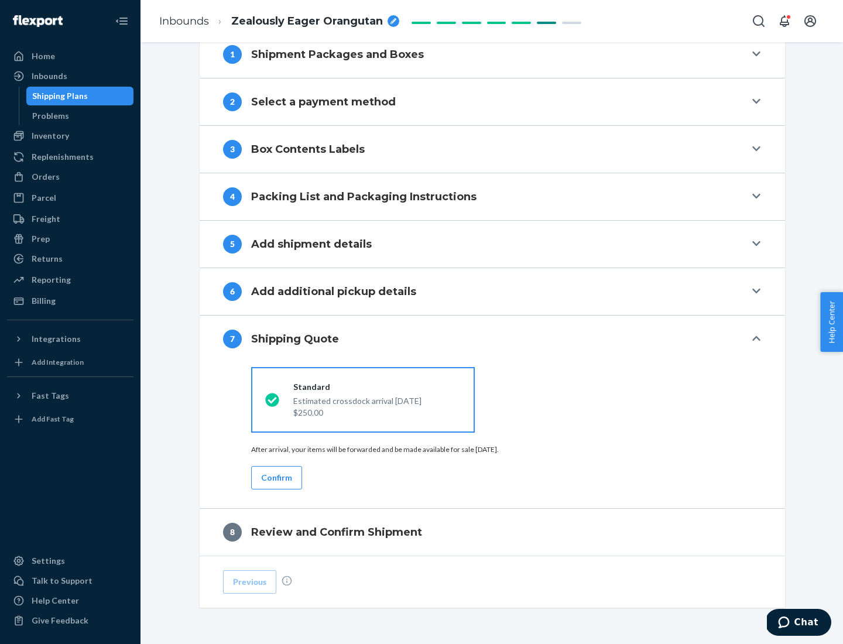
scroll to position [485, 0]
